Goal: Information Seeking & Learning: Learn about a topic

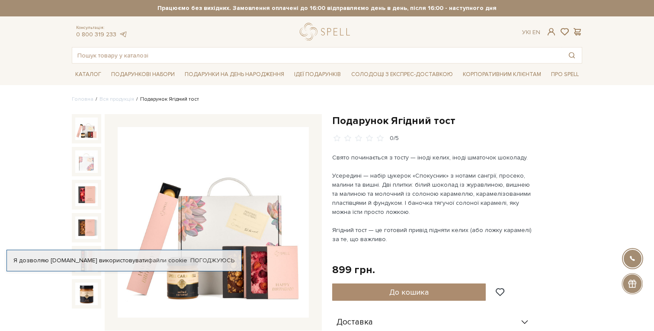
scroll to position [19, 0]
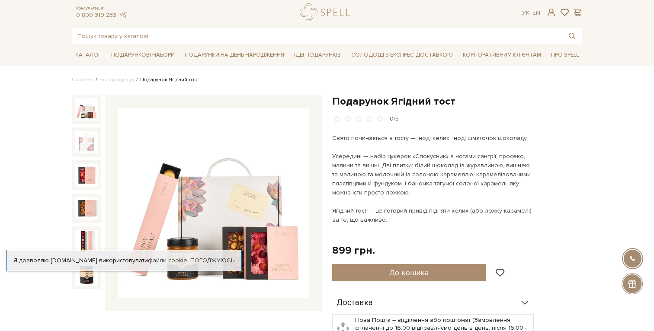
click at [378, 164] on div "Усередині — набір цукерок «Спокусник» з нотами сангрії, просеко, малини та вишн…" at bounding box center [433, 174] width 203 height 45
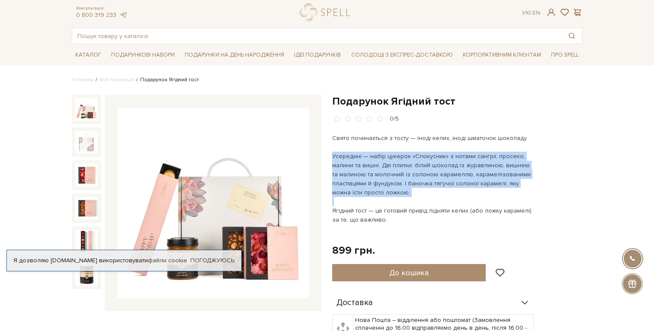
click at [378, 164] on div "Усередині — набір цукерок «Спокусник» з нотами сангрії, просеко, малини та вишн…" at bounding box center [433, 174] width 203 height 45
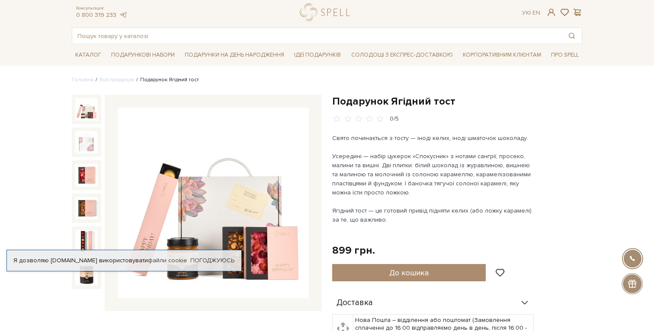
click at [378, 164] on div "Усередині — набір цукерок «Спокусник» з нотами сангрії, просеко, малини та вишн…" at bounding box center [433, 174] width 203 height 45
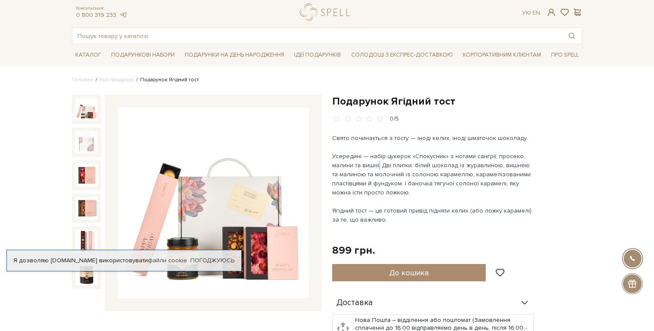
click at [366, 173] on div "Усередині — набір цукерок «Спокусник» з нотами сангрії, просеко, малини та вишн…" at bounding box center [433, 174] width 203 height 45
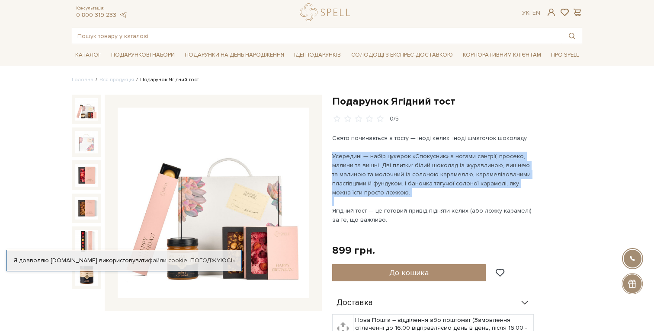
click at [359, 179] on div "Усередині — набір цукерок «Спокусник» з нотами сангрії, просеко, малини та вишн…" at bounding box center [433, 174] width 203 height 45
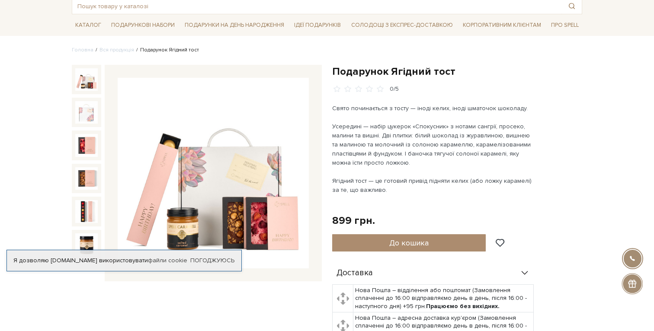
scroll to position [64, 0]
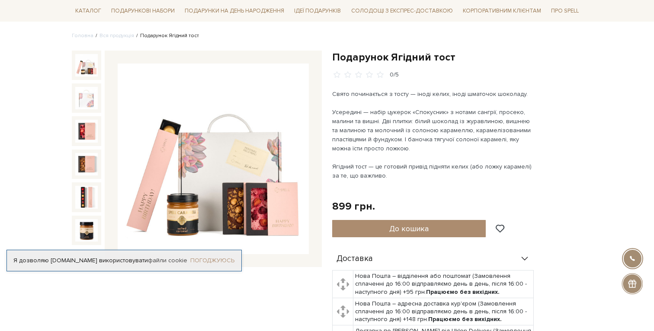
click at [220, 262] on link "Погоджуюсь" at bounding box center [212, 261] width 44 height 8
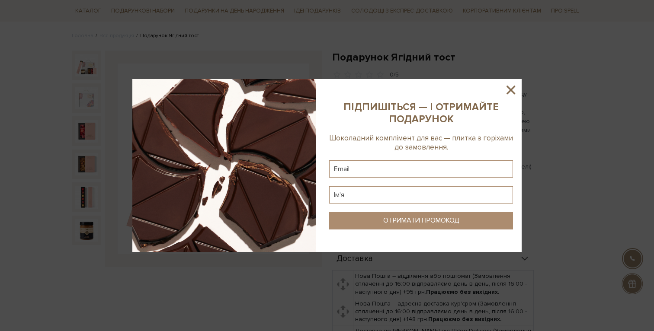
click at [509, 92] on icon at bounding box center [511, 90] width 9 height 9
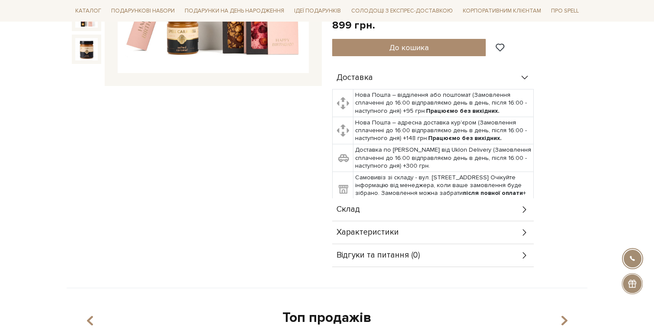
scroll to position [277, 0]
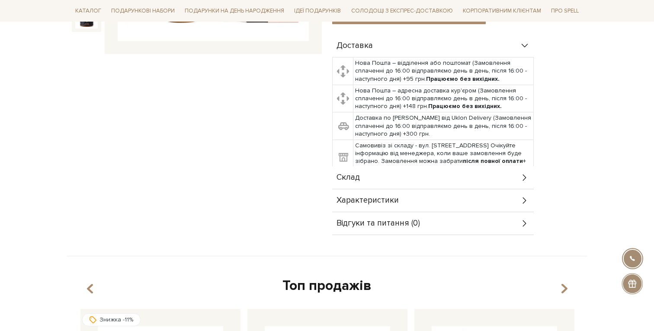
click at [380, 181] on div "Склад" at bounding box center [433, 178] width 202 height 22
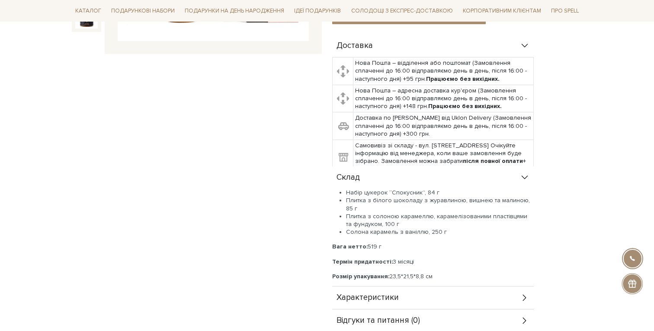
click at [372, 193] on li "Набір цукерок “Спокусник”, 84 г" at bounding box center [440, 193] width 188 height 8
click at [363, 221] on li "Плитка з солоною карамеллю, карамелізованими пластівцями та фундуком, 100 г" at bounding box center [440, 221] width 188 height 16
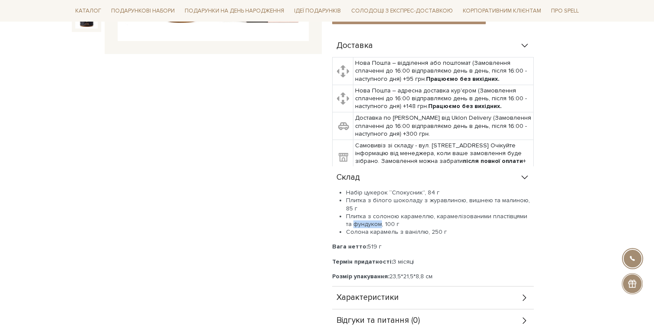
click at [363, 221] on li "Плитка з солоною карамеллю, карамелізованими пластівцями та фундуком, 100 г" at bounding box center [440, 221] width 188 height 16
click at [364, 233] on li "Солона карамель з ваніллю, 250 г" at bounding box center [440, 232] width 188 height 8
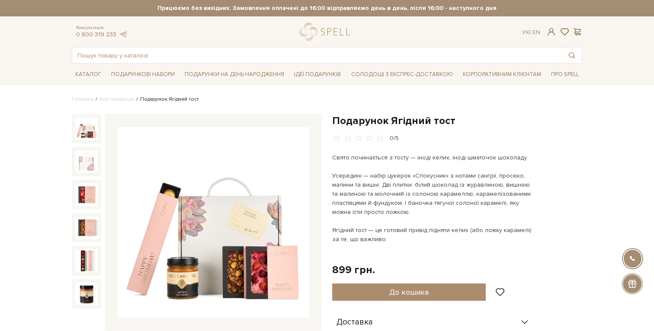
scroll to position [0, 0]
click at [287, 61] on input "text" at bounding box center [317, 56] width 490 height 16
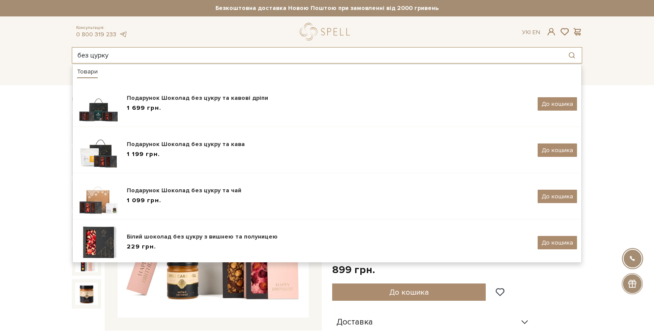
type input "без цурку"
